Goal: Task Accomplishment & Management: Use online tool/utility

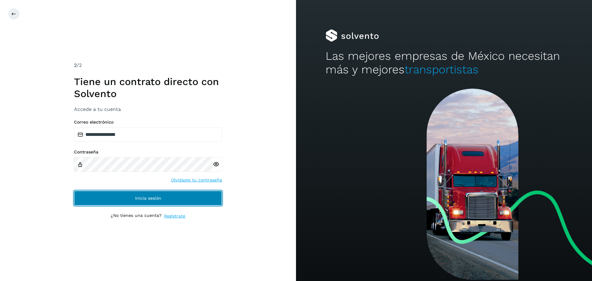
click at [147, 193] on button "Inicia sesión" at bounding box center [148, 198] width 148 height 15
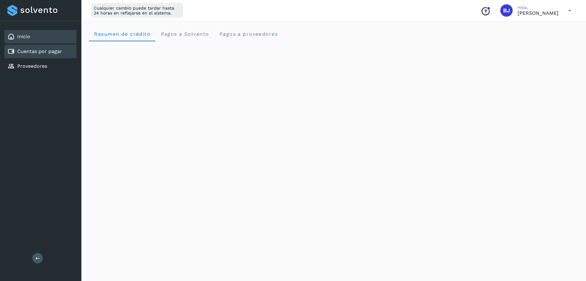
click at [43, 49] on link "Cuentas por pagar" at bounding box center [39, 51] width 45 height 6
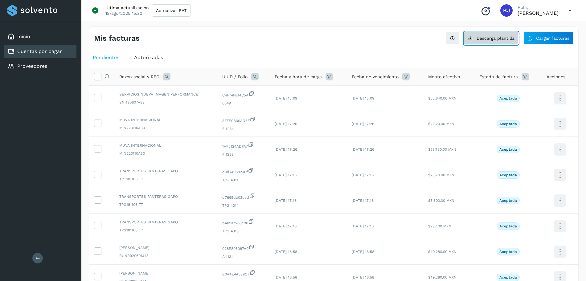
click at [511, 42] on button "Descarga plantilla" at bounding box center [491, 38] width 55 height 13
click at [532, 36] on icon at bounding box center [530, 38] width 5 height 5
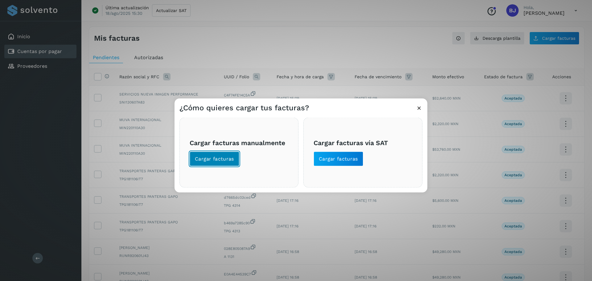
click at [207, 160] on span "Cargar facturas" at bounding box center [214, 159] width 39 height 7
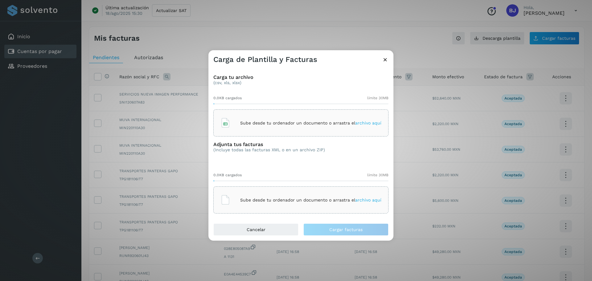
click at [240, 128] on div "Sube desde tu ordenador un documento o arrastra el archivo aquí" at bounding box center [301, 123] width 161 height 17
click at [247, 200] on p "Sube desde tu ordenador un documento o arrastra el archivo aquí" at bounding box center [310, 200] width 141 height 5
click at [296, 199] on p "Sube desde tu ordenador un documento o arrastra el archivo aquí" at bounding box center [310, 200] width 141 height 5
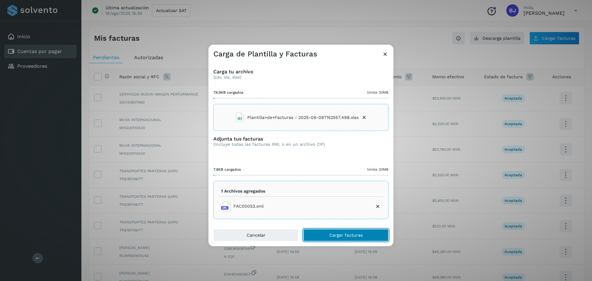
click at [323, 239] on button "Cargar facturas" at bounding box center [346, 235] width 85 height 12
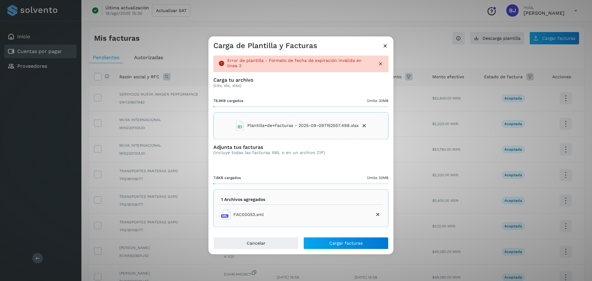
click at [288, 126] on span "Plantilla+de+Facturas - 2025-09-09T152557.498.xlsx" at bounding box center [302, 125] width 111 height 6
click at [351, 239] on button "Cargar facturas" at bounding box center [346, 244] width 85 height 12
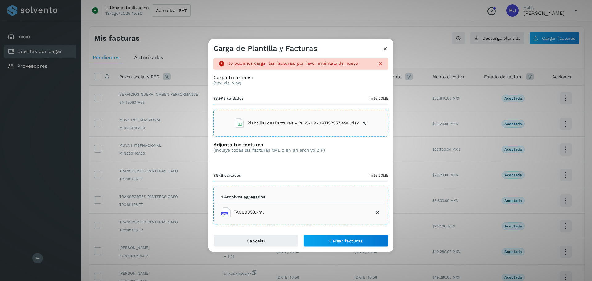
click at [388, 44] on div "Carga de Plantilla y Facturas" at bounding box center [301, 46] width 185 height 14
click at [383, 50] on icon at bounding box center [385, 48] width 6 height 6
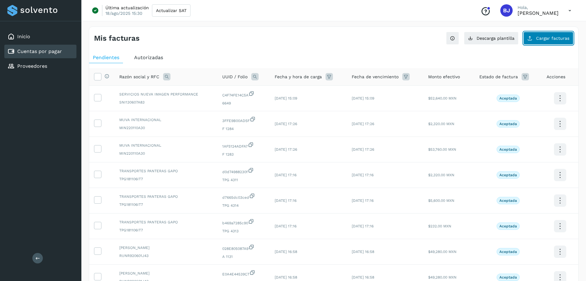
click at [561, 40] on span "Cargar facturas" at bounding box center [553, 38] width 33 height 4
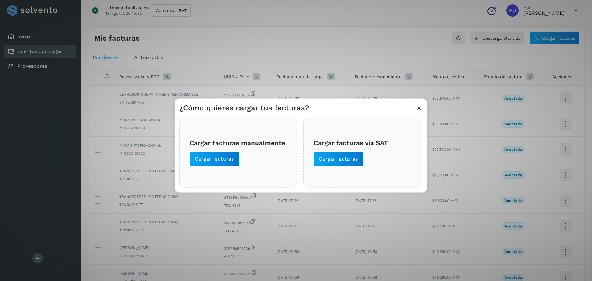
click at [226, 174] on div "Cargar facturas manualmente Cargar facturas" at bounding box center [239, 153] width 119 height 70
click at [222, 171] on div "Cargar facturas manualmente Cargar facturas" at bounding box center [239, 153] width 119 height 70
click at [219, 160] on span "Cargar facturas" at bounding box center [214, 159] width 39 height 7
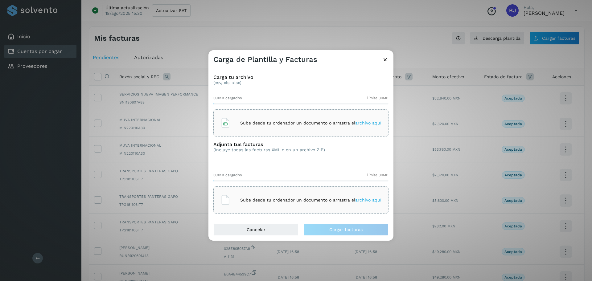
click at [273, 98] on div "0.0KB cargados límite 30MB" at bounding box center [300, 98] width 175 height 6
click at [280, 118] on div "Sube desde tu ordenador un documento o arrastra el archivo aquí" at bounding box center [301, 123] width 161 height 17
click at [261, 207] on div "Sube desde tu ordenador un documento o arrastra el archivo aquí" at bounding box center [301, 200] width 161 height 17
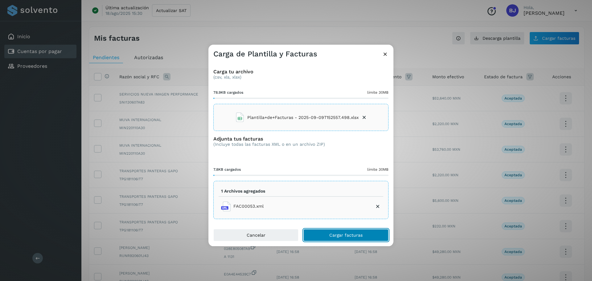
click at [315, 233] on button "Cargar facturas" at bounding box center [346, 235] width 85 height 12
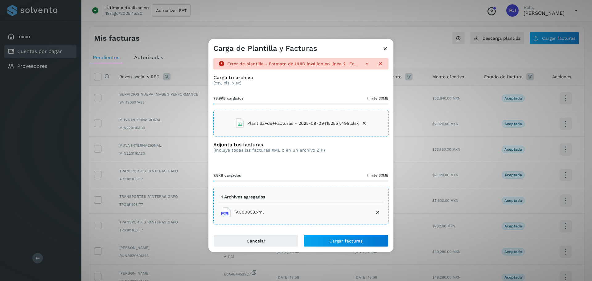
click at [389, 50] on div "Carga de Plantilla y Facturas" at bounding box center [301, 46] width 185 height 14
click at [387, 48] on icon at bounding box center [385, 48] width 6 height 6
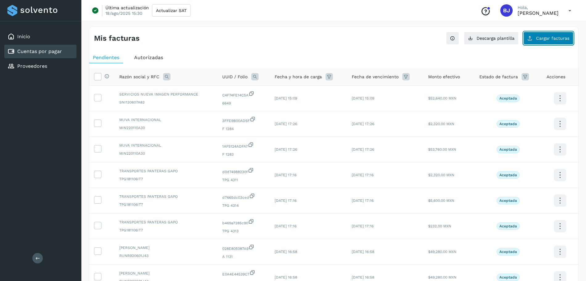
click at [561, 42] on button "Cargar facturas" at bounding box center [549, 38] width 50 height 13
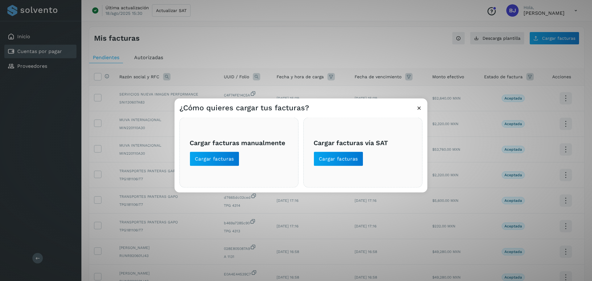
click at [275, 148] on span "Cargar facturas manualmente Cargar facturas" at bounding box center [239, 152] width 99 height 27
click at [199, 162] on span "Cargar facturas" at bounding box center [214, 159] width 39 height 7
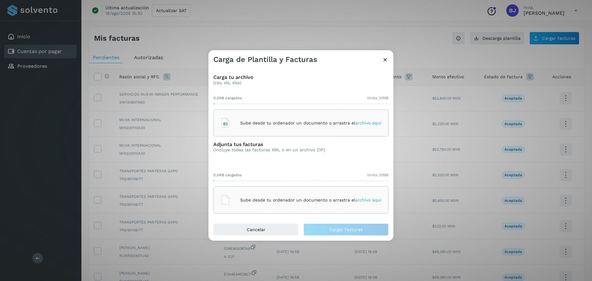
click at [310, 144] on h3 "Adjunta tus facturas" at bounding box center [269, 145] width 112 height 6
click at [314, 131] on div "Sube desde tu ordenador un documento o arrastra el archivo aquí" at bounding box center [301, 123] width 161 height 17
click at [268, 196] on div "Sube desde tu ordenador un documento o arrastra el archivo aquí" at bounding box center [301, 200] width 161 height 17
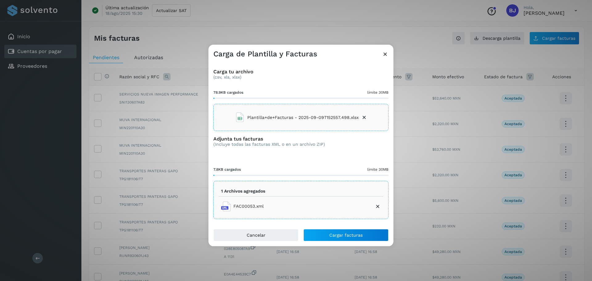
click at [325, 242] on div "Cancelar Cargar facturas" at bounding box center [301, 237] width 185 height 17
click at [326, 232] on button "Cargar facturas" at bounding box center [346, 235] width 85 height 12
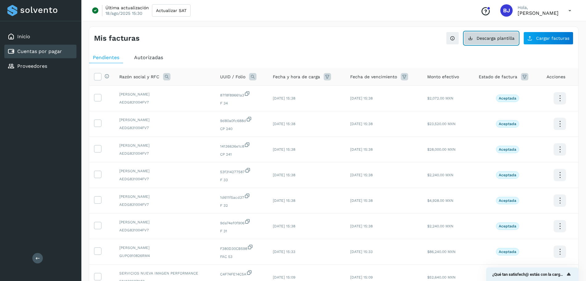
click at [493, 43] on button "Descarga plantilla" at bounding box center [491, 38] width 55 height 13
